Goal: Information Seeking & Learning: Learn about a topic

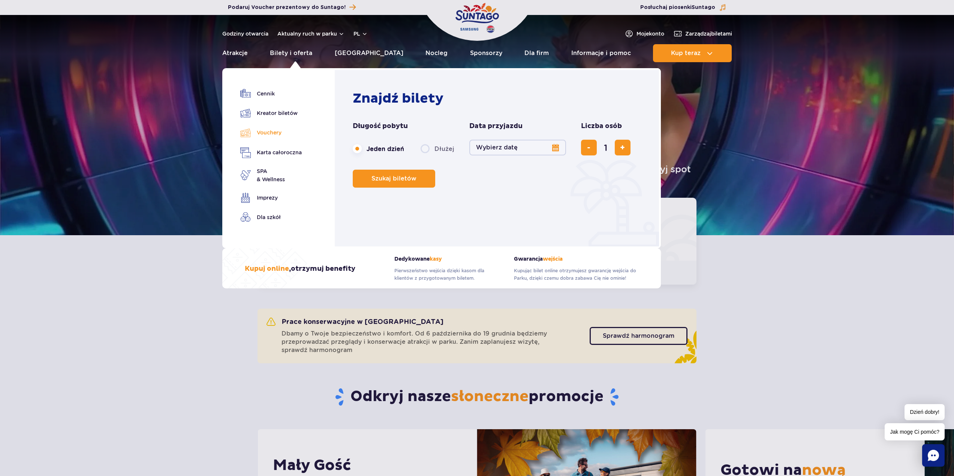
click at [283, 132] on link "Vouchery" at bounding box center [270, 132] width 61 height 11
click at [262, 96] on link "Cennik" at bounding box center [270, 93] width 61 height 10
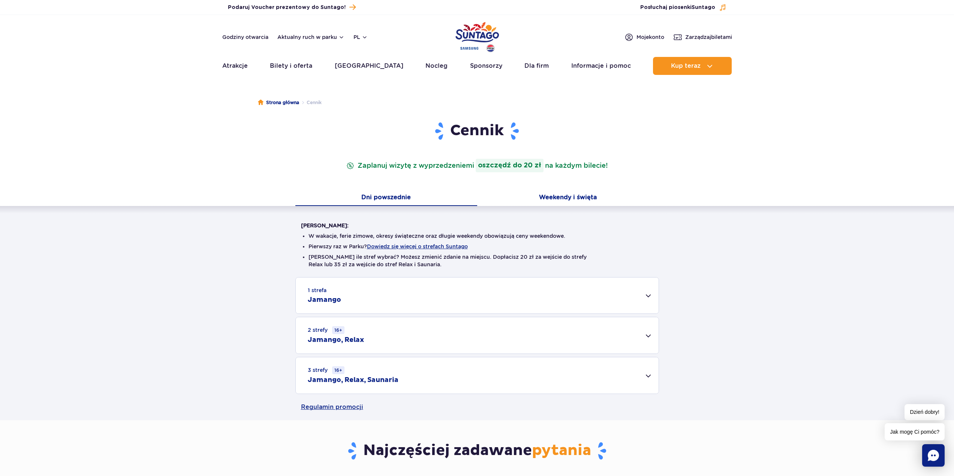
click at [545, 200] on button "Weekendy i święta" at bounding box center [568, 198] width 182 height 16
click at [411, 291] on div "1 strefa Jamango" at bounding box center [477, 296] width 363 height 36
